Goal: Task Accomplishment & Management: Manage account settings

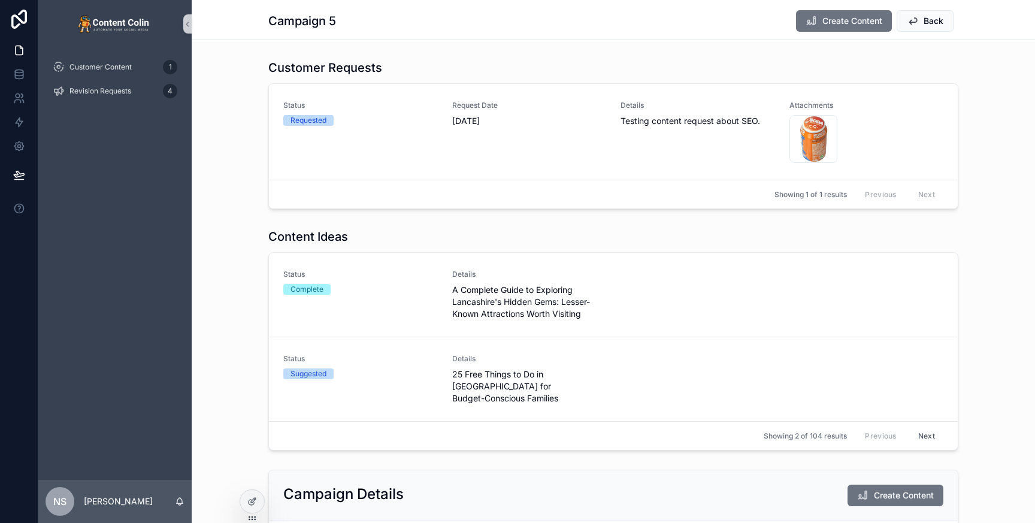
scroll to position [34, 0]
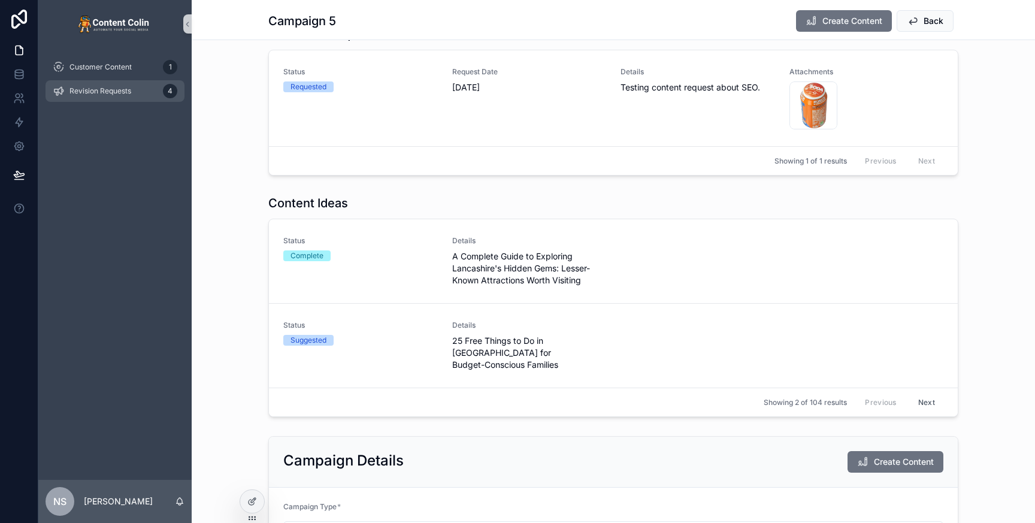
click at [119, 87] on span "Revision Requests" at bounding box center [100, 91] width 62 height 10
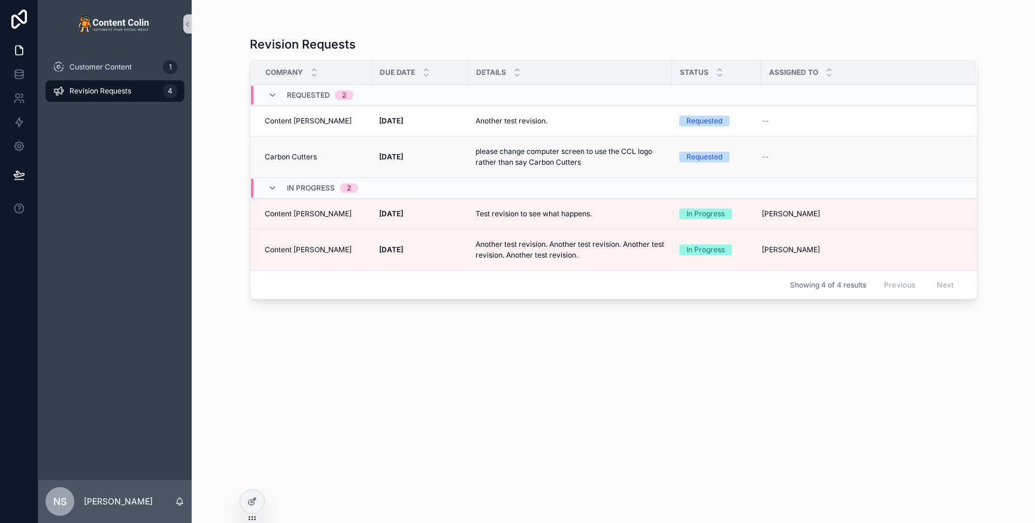
click at [557, 159] on p "please change computer screen to use the CCL logo rather than say Carbon Cutters" at bounding box center [569, 157] width 189 height 22
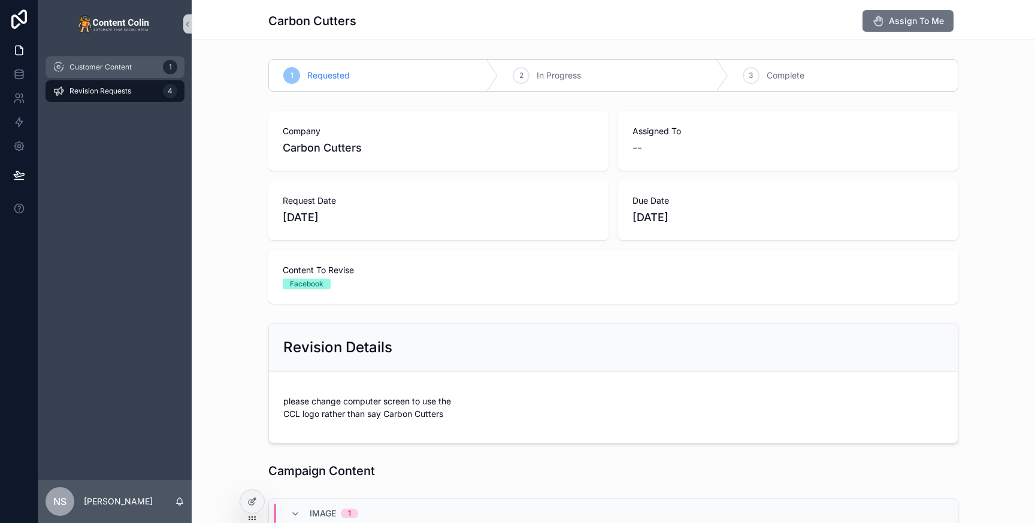
click at [105, 60] on div "Customer Content 1" at bounding box center [115, 66] width 125 height 19
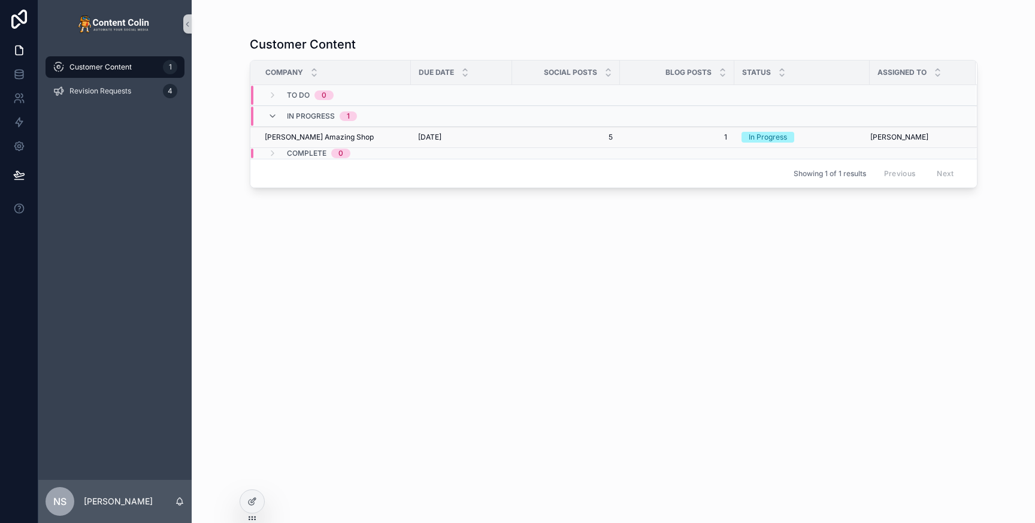
click at [541, 143] on td "5 5" at bounding box center [566, 137] width 108 height 21
click at [420, 135] on span "[DATE]" at bounding box center [429, 137] width 23 height 10
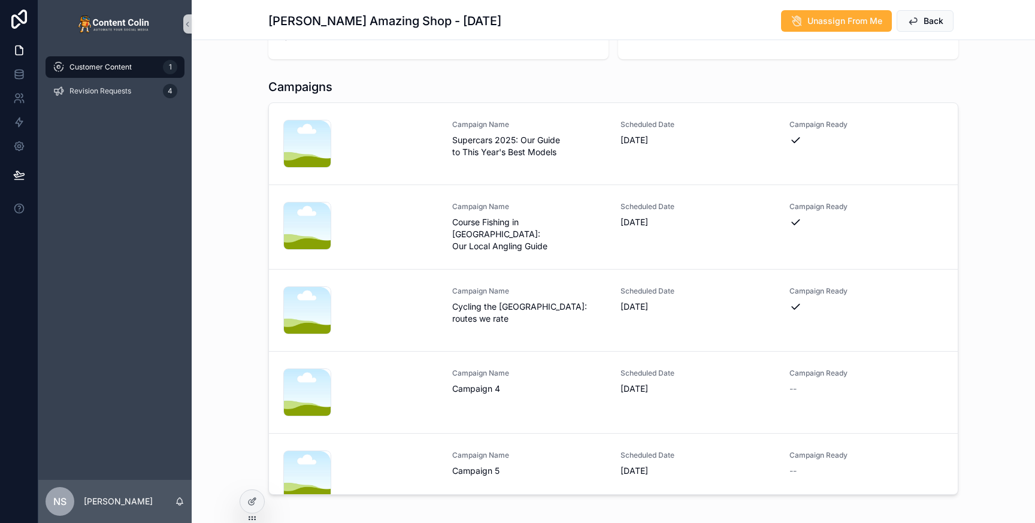
scroll to position [251, 0]
